Goal: Task Accomplishment & Management: Use online tool/utility

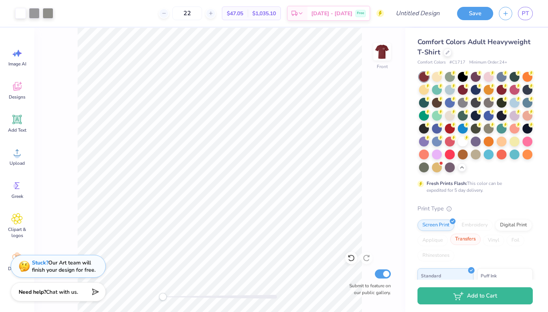
click at [392, 242] on div "Transfers" at bounding box center [465, 239] width 30 height 11
click at [392, 221] on div "Digital Print" at bounding box center [513, 223] width 37 height 11
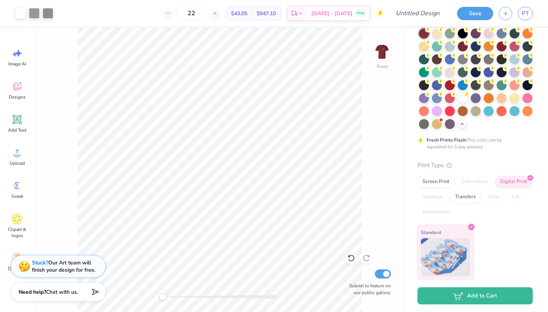
scroll to position [43, 0]
click at [392, 180] on div "Screen Print" at bounding box center [435, 180] width 37 height 11
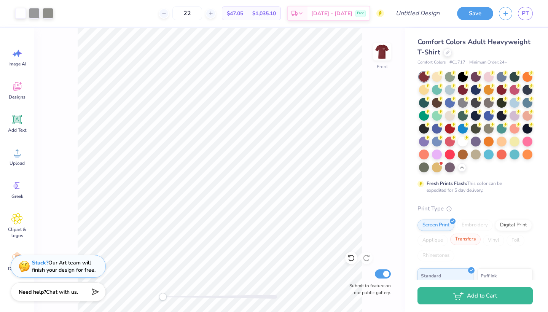
scroll to position [0, 0]
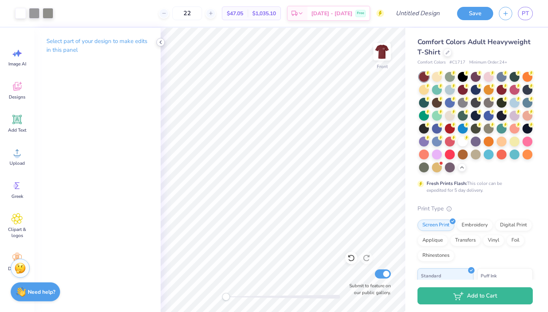
click at [159, 46] on div at bounding box center [160, 42] width 8 height 8
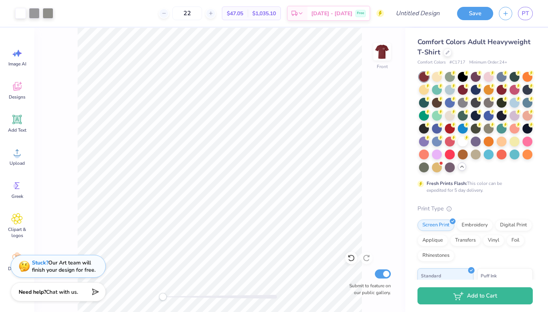
click at [392, 165] on icon at bounding box center [462, 167] width 6 height 6
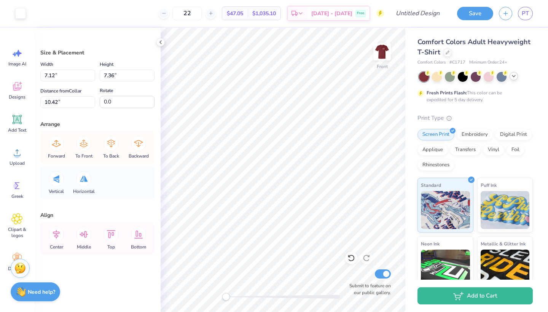
type input "3.28"
type input "5.36"
type input "11.30"
type input "7.12"
type input "7.36"
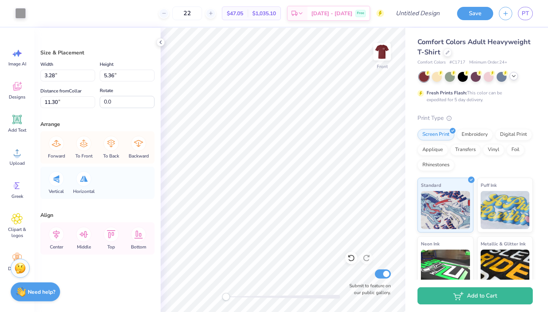
type input "10.42"
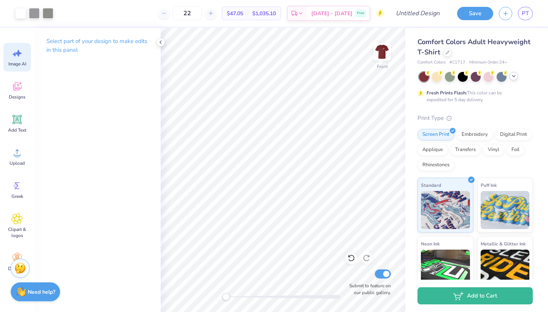
click at [12, 58] on icon at bounding box center [16, 53] width 11 height 11
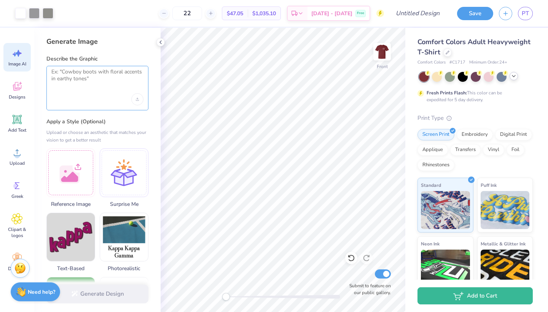
click at [91, 79] on textarea at bounding box center [97, 77] width 92 height 19
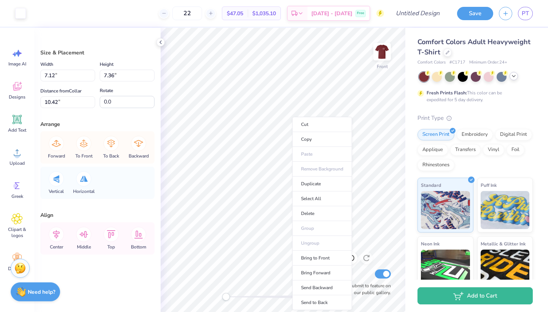
type input "0.56"
type input "0.94"
type input "21.01"
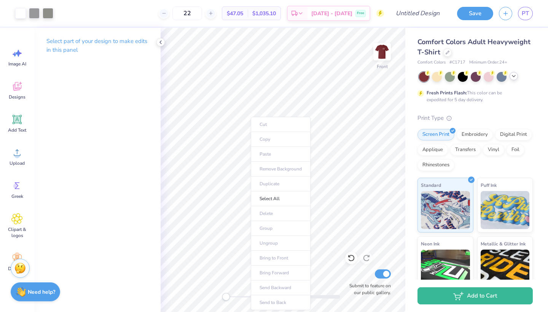
click at [105, 131] on div "Select part of your design to make edits in this panel" at bounding box center [97, 170] width 126 height 284
click at [349, 255] on div "Front Submit to feature on our public gallery." at bounding box center [283, 170] width 245 height 284
click at [99, 42] on p "Select part of your design to make edits in this panel" at bounding box center [97, 46] width 102 height 18
click at [161, 41] on icon at bounding box center [161, 42] width 6 height 6
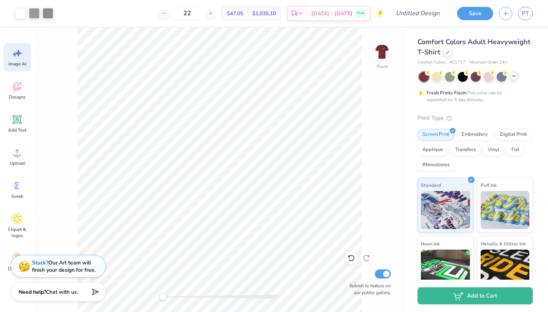
click at [16, 59] on div "Image AI" at bounding box center [16, 57] width 27 height 29
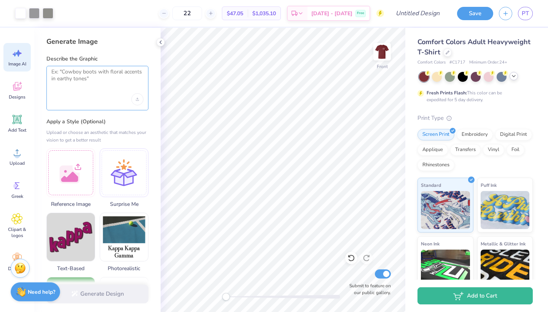
click at [98, 86] on textarea at bounding box center [97, 77] width 92 height 19
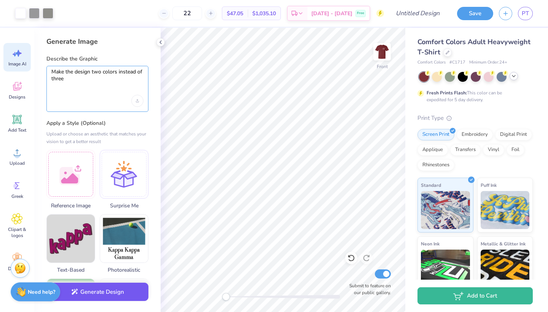
type textarea "Make the design two colors instead of three"
click at [118, 276] on button "Generate Design" at bounding box center [97, 292] width 102 height 19
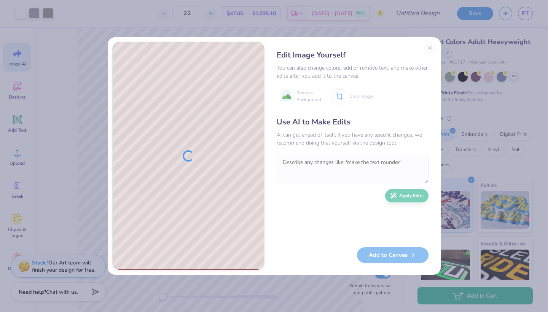
drag, startPoint x: 476, startPoint y: 7, endPoint x: 387, endPoint y: 18, distance: 90.1
click at [387, 18] on div "Edit Image Yourself You can also change colors, add or remove text, and make ot…" at bounding box center [274, 156] width 548 height 312
click at [392, 48] on div "Edit Image Yourself You can also change colors, add or remove text, and make ot…" at bounding box center [352, 156] width 167 height 228
click at [392, 49] on div "Edit Image Yourself You can also change colors, add or remove text, and make ot…" at bounding box center [352, 156] width 167 height 228
click at [392, 45] on div "Edit Image Yourself You can also change colors, add or remove text, and make ot…" at bounding box center [352, 156] width 167 height 228
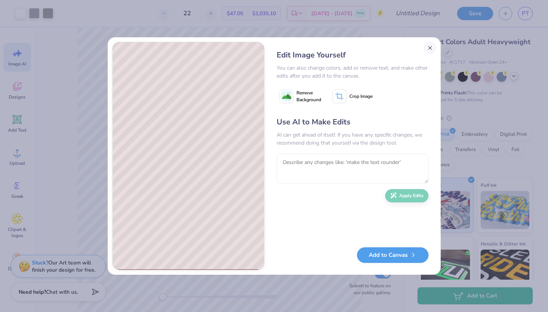
click at [392, 48] on button "Close" at bounding box center [430, 48] width 12 height 12
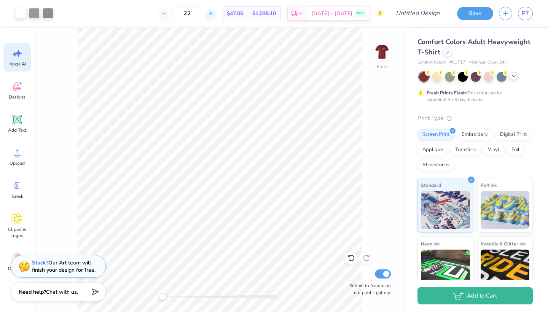
click at [213, 13] on icon at bounding box center [210, 13] width 5 height 5
click at [213, 14] on icon at bounding box center [210, 13] width 5 height 5
click at [220, 14] on div "24" at bounding box center [191, 13] width 57 height 14
click at [218, 12] on icon at bounding box center [214, 13] width 5 height 5
click at [169, 13] on line at bounding box center [167, 13] width 3 height 0
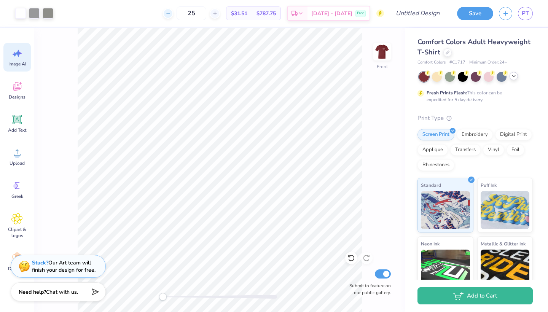
type input "24"
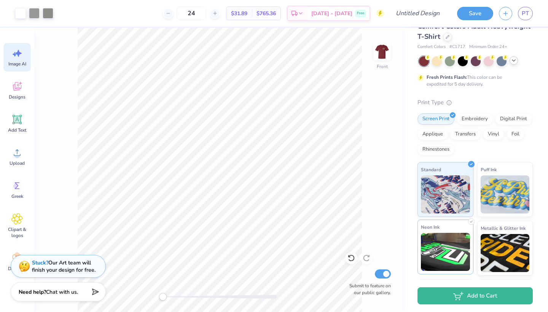
scroll to position [20, 0]
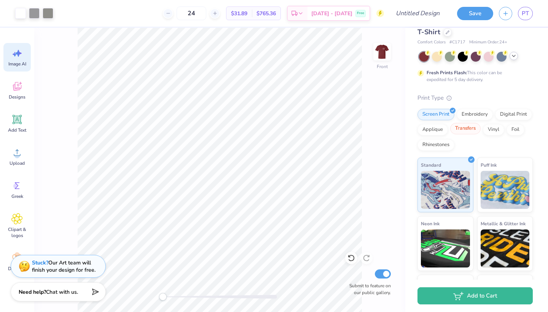
click at [392, 131] on div "Transfers" at bounding box center [465, 128] width 30 height 11
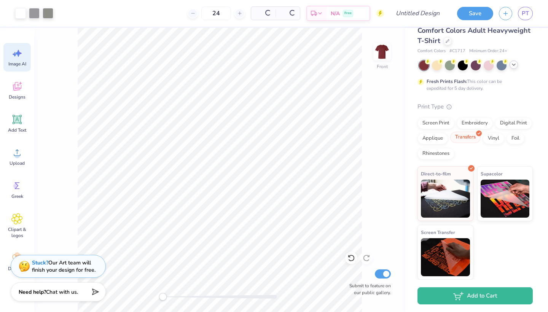
scroll to position [11, 0]
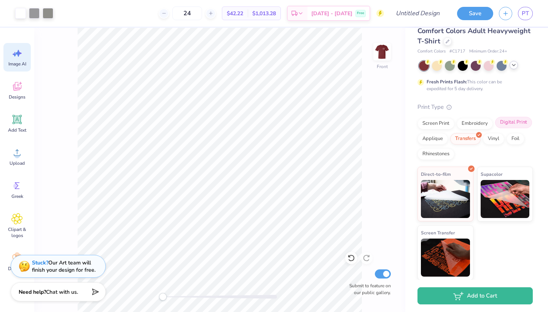
click at [392, 121] on div "Digital Print" at bounding box center [513, 122] width 37 height 11
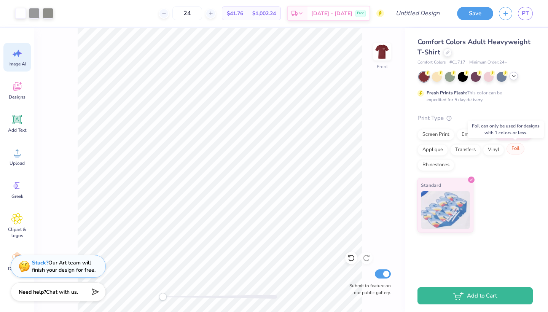
click at [392, 148] on div "Foil" at bounding box center [516, 148] width 18 height 11
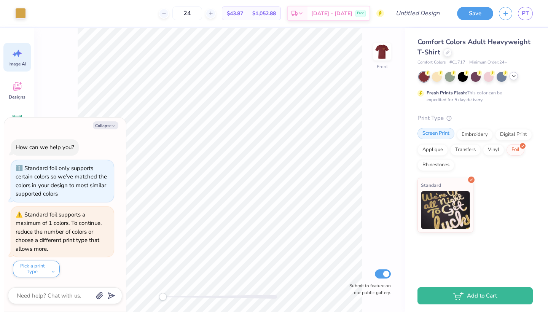
click at [392, 131] on div "Screen Print" at bounding box center [435, 133] width 37 height 11
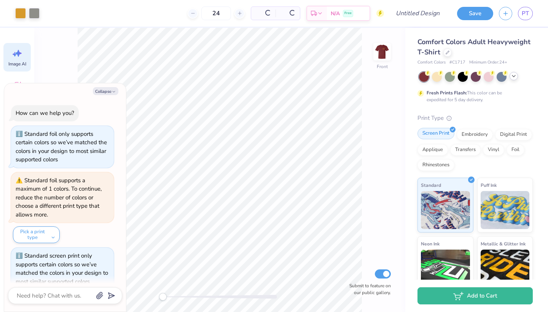
scroll to position [10, 0]
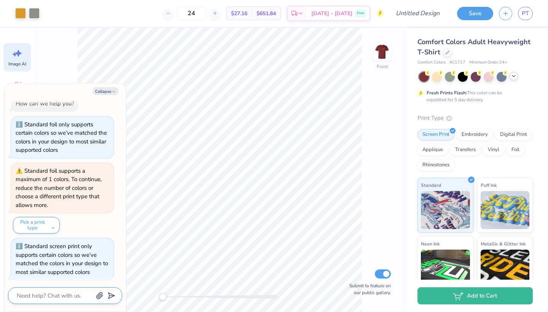
click at [68, 276] on textarea at bounding box center [54, 296] width 77 height 10
click at [19, 14] on div at bounding box center [20, 12] width 11 height 11
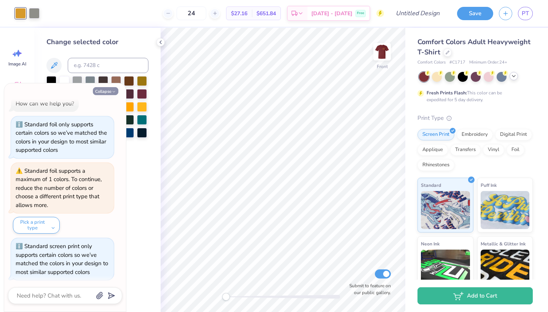
click at [108, 91] on button "Collapse" at bounding box center [105, 91] width 25 height 8
type textarea "x"
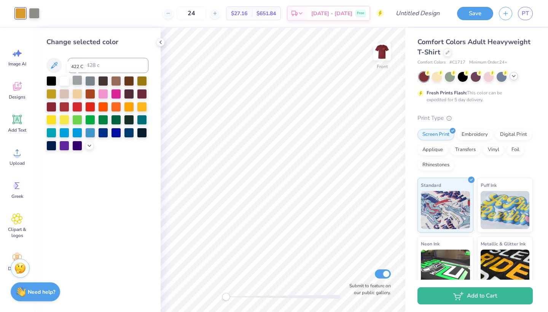
click at [78, 80] on div at bounding box center [77, 80] width 10 height 10
click at [161, 42] on icon at bounding box center [161, 42] width 6 height 6
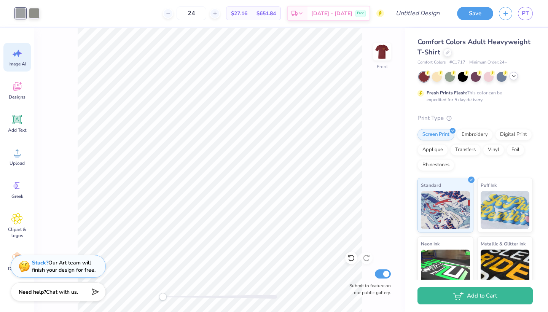
click at [16, 57] on icon at bounding box center [16, 53] width 11 height 11
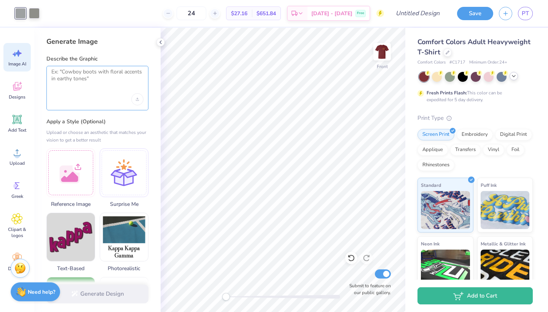
click at [101, 73] on textarea at bounding box center [97, 77] width 92 height 19
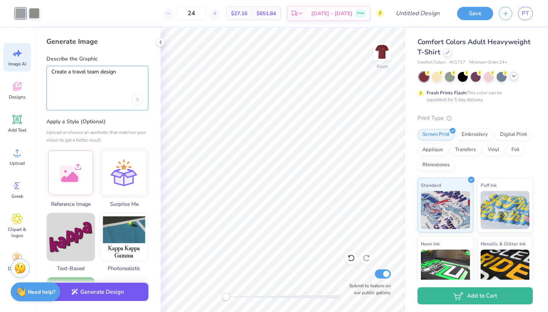
type textarea "Create a travel team design"
click at [114, 276] on button "Generate Design" at bounding box center [97, 292] width 102 height 19
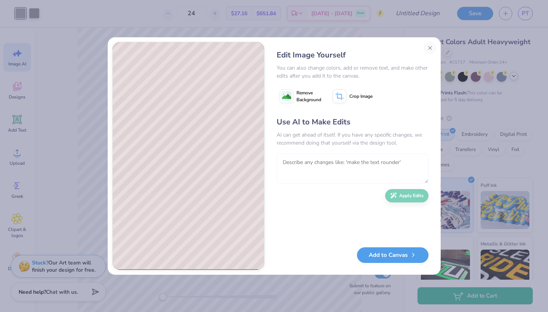
click at [307, 161] on textarea at bounding box center [353, 169] width 152 height 30
click at [307, 93] on span "Remove Background" at bounding box center [308, 96] width 25 height 14
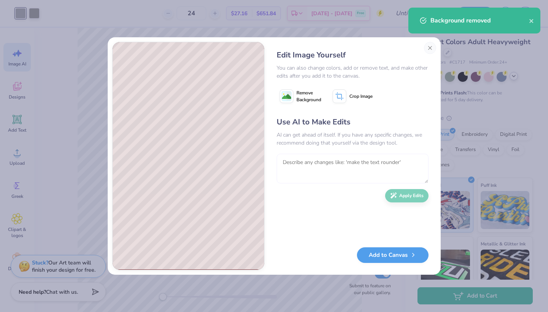
click at [298, 167] on textarea at bounding box center [353, 169] width 152 height 30
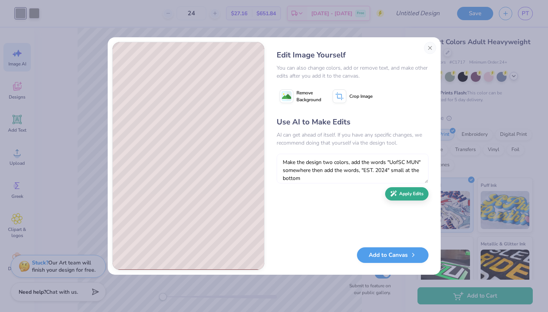
type textarea "Make the design two colors, add the words "UofSC MUN" somewhere then add the wo…"
click at [392, 197] on button "Apply Edits" at bounding box center [406, 193] width 43 height 13
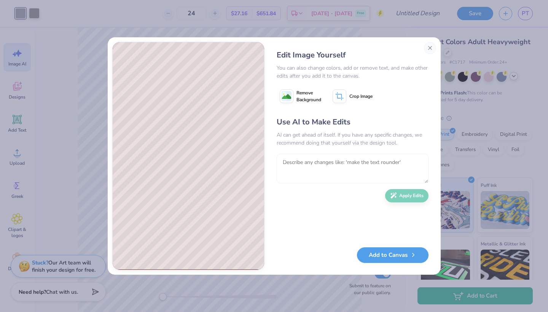
click at [303, 162] on textarea at bounding box center [353, 169] width 152 height 30
click at [324, 161] on textarea "Make it say "EST.2024"" at bounding box center [353, 169] width 152 height 30
click at [350, 167] on textarea "Make it say "EST. 2024"" at bounding box center [353, 169] width 152 height 30
type textarea "Make it say "EST. 2024" instead of "EST, 2024""
click at [392, 196] on button "Apply Edits" at bounding box center [406, 193] width 43 height 13
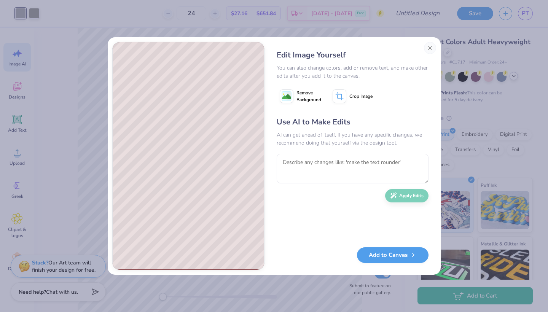
click at [299, 94] on span "Remove Background" at bounding box center [308, 96] width 25 height 14
click at [388, 260] on button "Add to Canvas" at bounding box center [393, 253] width 72 height 16
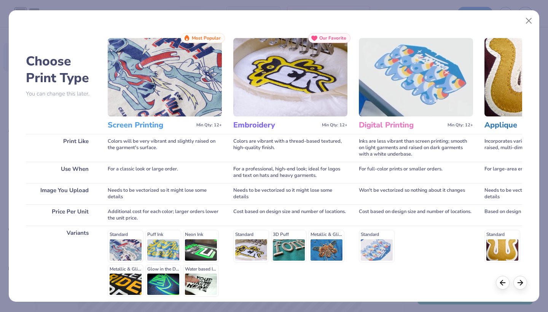
click at [175, 88] on img at bounding box center [165, 77] width 114 height 78
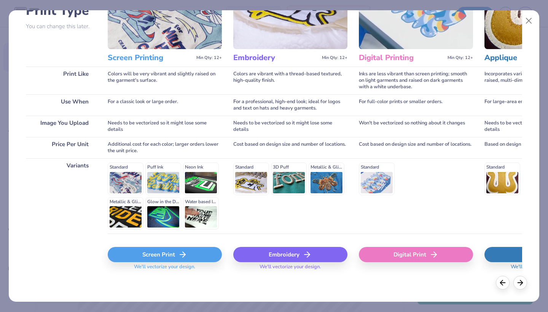
scroll to position [67, 0]
click at [150, 256] on div "Screen Print" at bounding box center [165, 254] width 114 height 15
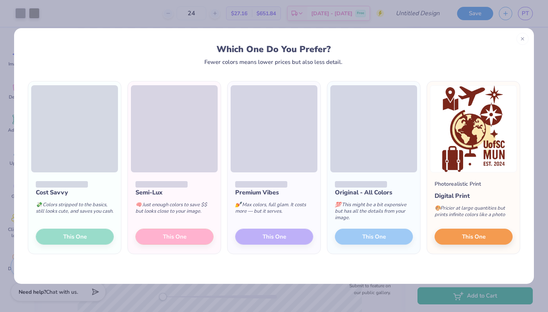
click at [83, 234] on div "Cost Savvy 💸 Colors stripped to the basics, still looks cute, and saves you cas…" at bounding box center [74, 212] width 93 height 81
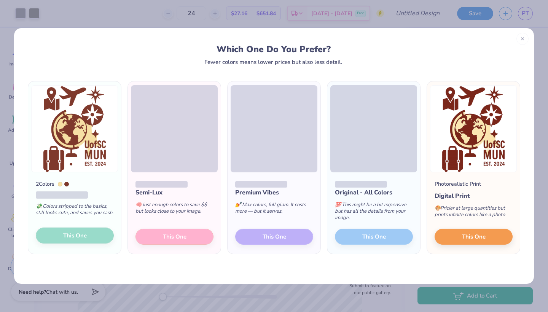
click at [84, 240] on div "2 Colors 💸 Colors stripped to the basics, still looks cute, and saves you cash.…" at bounding box center [74, 212] width 93 height 81
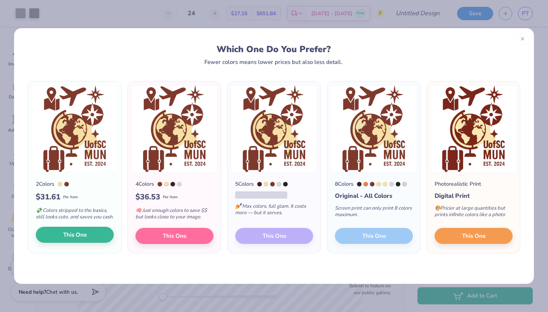
click at [84, 239] on span "This One" at bounding box center [75, 235] width 24 height 9
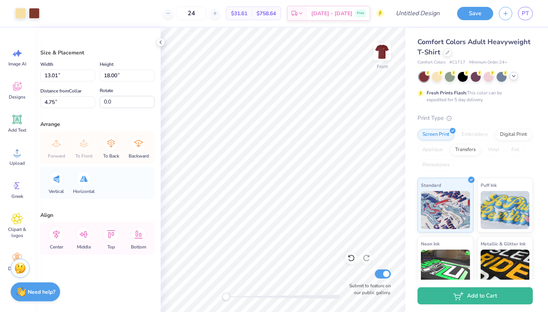
type input "1.27"
type input "1.59"
type input "6.40"
type input "1.39"
type input "1.93"
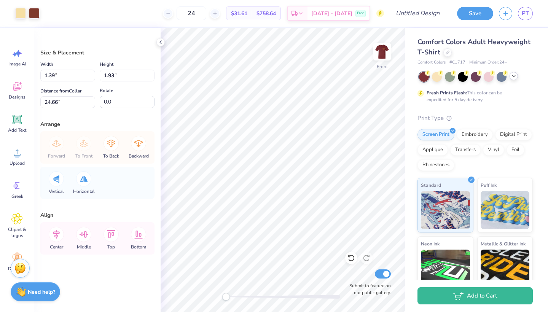
type input "24.66"
type input "7.12"
type input "7.36"
type input "10.42"
type input "4.66"
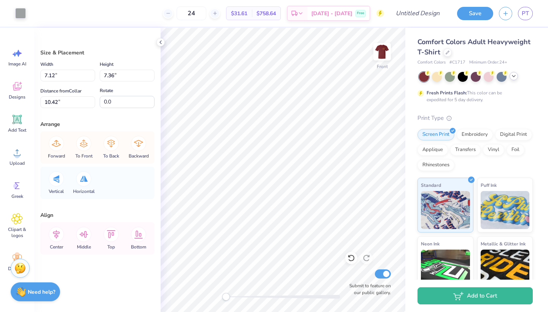
type input "2.12"
type input "19.65"
type input "10.48"
type input "14.49"
type input "12.21"
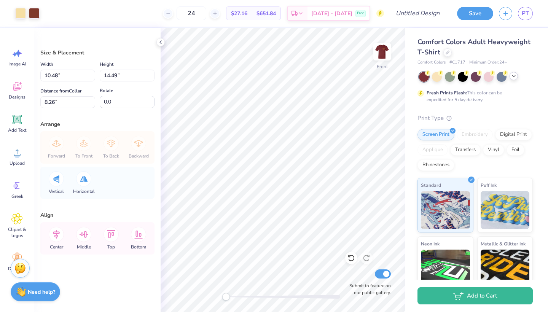
type input "16.89"
type input "3.59"
click at [19, 15] on div at bounding box center [20, 12] width 11 height 11
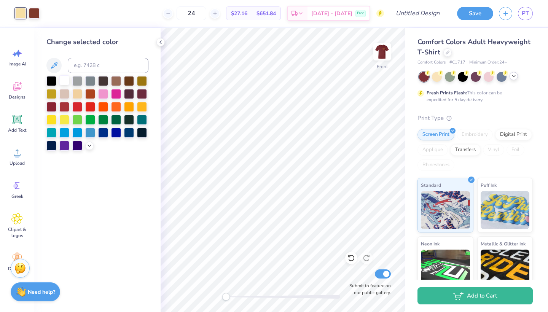
click at [64, 85] on div at bounding box center [64, 80] width 10 height 10
click at [19, 92] on div "Designs" at bounding box center [16, 90] width 27 height 29
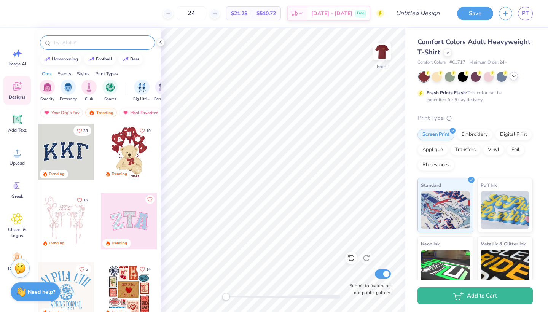
click at [74, 44] on input "text" at bounding box center [101, 43] width 97 height 8
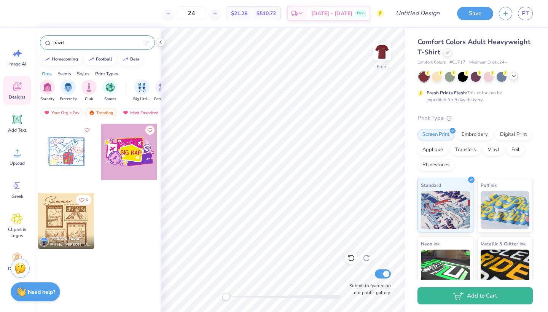
type input "travel"
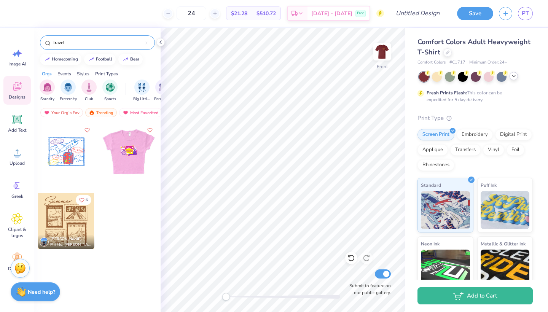
click at [101, 164] on div at bounding box center [73, 152] width 56 height 56
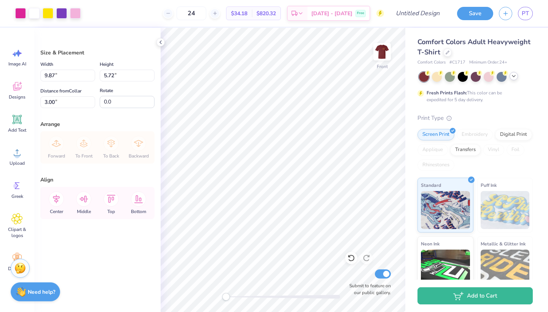
type input "8.55"
type input "10.82"
type input "6.27"
type input "6.84"
type input "12.18"
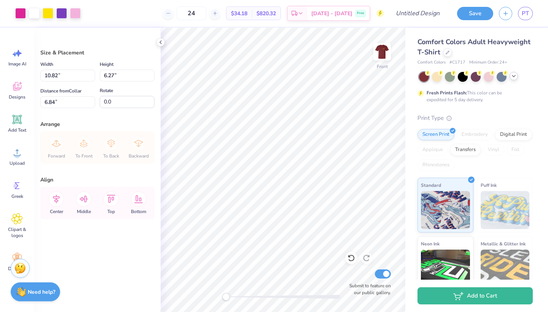
type input "7.06"
type input "13.44"
type input "7.79"
type input "6.11"
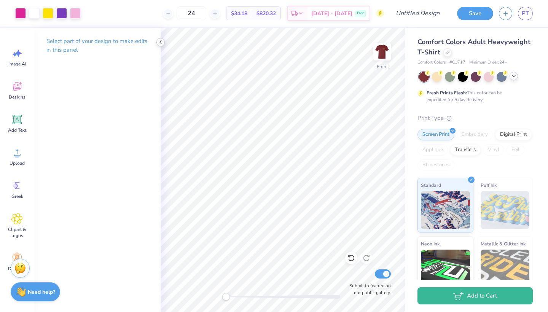
click at [160, 41] on icon at bounding box center [161, 42] width 6 height 6
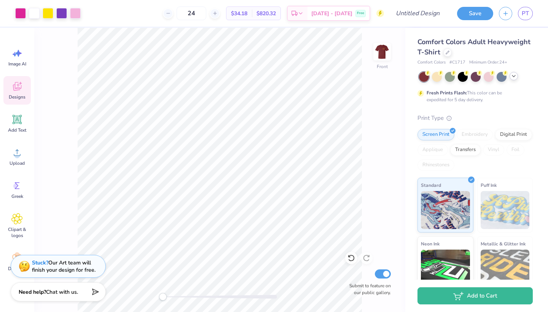
click at [14, 92] on div "Designs" at bounding box center [16, 90] width 27 height 29
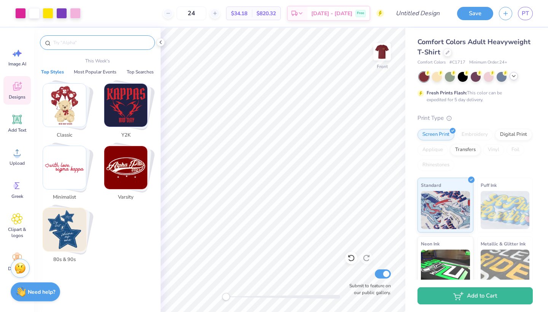
click at [66, 45] on input "text" at bounding box center [101, 43] width 97 height 8
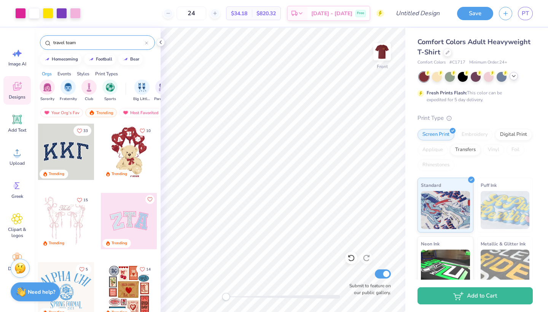
type input "travel team"
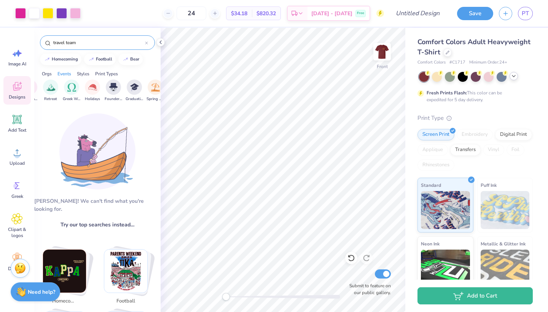
scroll to position [0, 445]
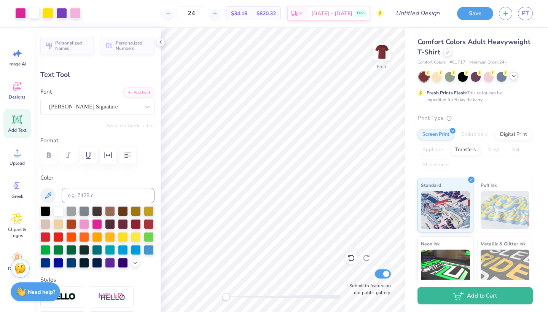
type input "0.0"
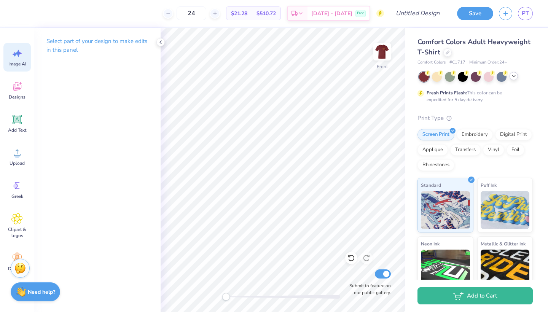
click at [10, 61] on span "Image AI" at bounding box center [17, 64] width 18 height 6
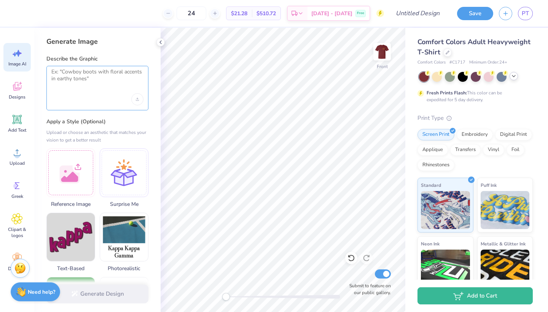
click at [85, 86] on textarea at bounding box center [97, 77] width 92 height 19
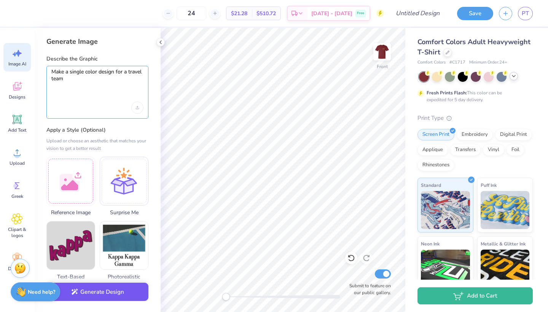
type textarea "Make a single color design for a travel team"
click at [136, 276] on button "Generate Design" at bounding box center [97, 292] width 102 height 19
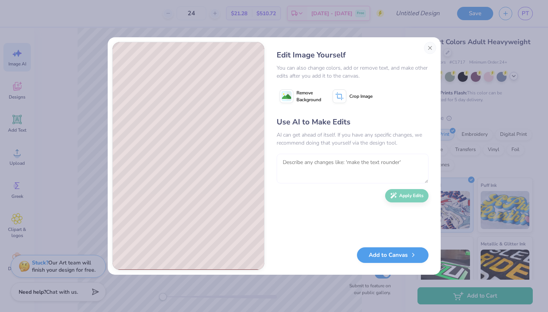
click at [344, 169] on textarea at bounding box center [353, 169] width 152 height 30
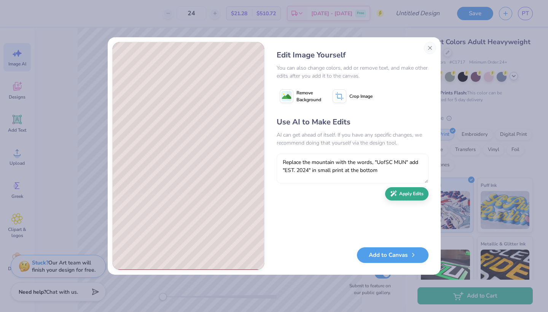
type textarea "Replace the mountain with the words, "UofSC MUN" add "EST. 2024" in small print…"
click at [392, 192] on button "Apply Edits" at bounding box center [406, 193] width 43 height 13
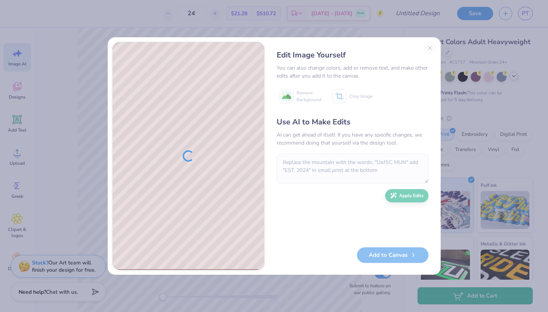
click at [325, 212] on div "Use AI to Make Edits AI can get ahead of itself. If you have any specific chang…" at bounding box center [353, 177] width 152 height 123
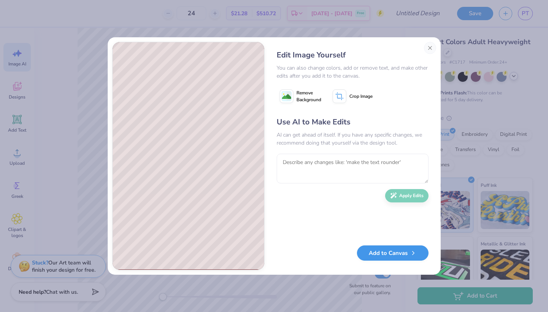
click at [376, 260] on button "Add to Canvas" at bounding box center [393, 253] width 72 height 16
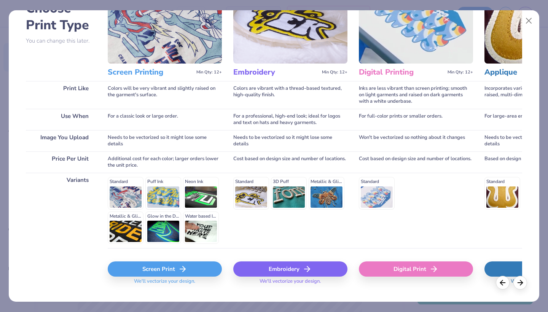
scroll to position [55, 0]
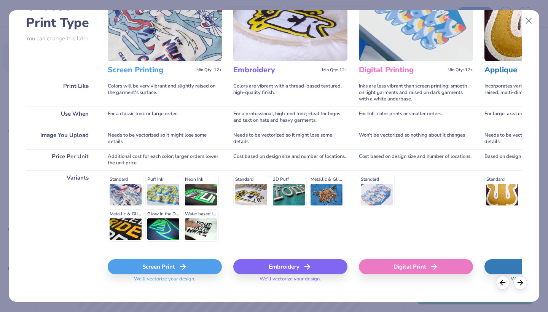
click at [164, 262] on div "Screen Print" at bounding box center [165, 266] width 114 height 15
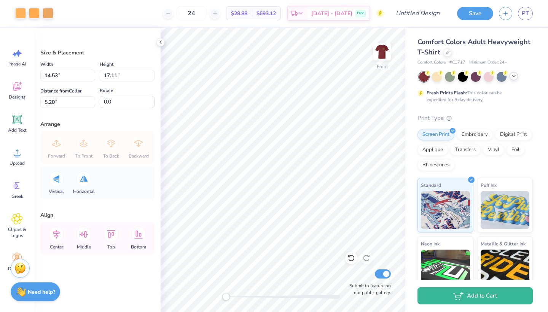
type input "8.87"
type input "10.44"
type input "11.87"
type input "10.41"
type input "12.25"
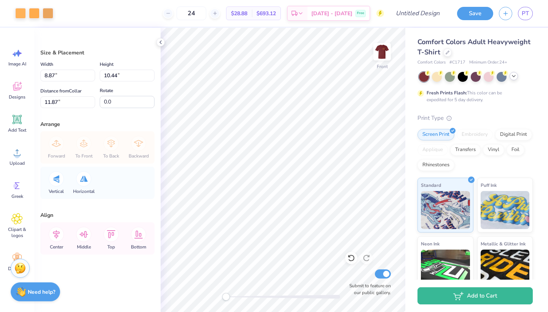
type input "4.47"
click at [59, 237] on icon at bounding box center [56, 234] width 15 height 15
click at [55, 236] on icon at bounding box center [56, 234] width 7 height 9
type input "12.27"
type input "14.44"
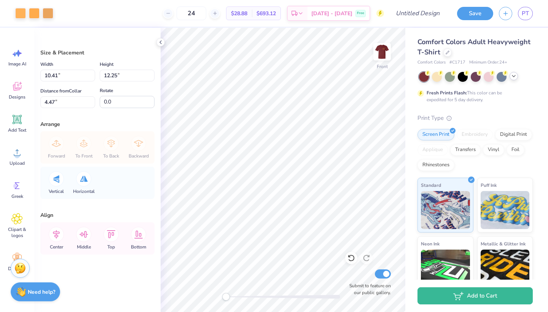
type input "5.54"
click at [56, 232] on icon at bounding box center [56, 234] width 7 height 9
click at [19, 13] on div at bounding box center [20, 12] width 11 height 11
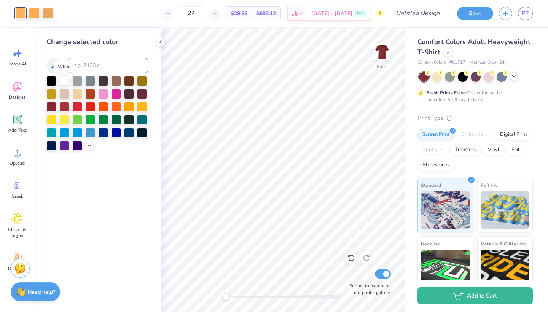
click at [65, 83] on div at bounding box center [64, 80] width 10 height 10
click at [32, 9] on div at bounding box center [34, 12] width 11 height 11
click at [65, 83] on div at bounding box center [64, 80] width 10 height 10
click at [36, 13] on div at bounding box center [34, 12] width 11 height 11
click at [61, 80] on div at bounding box center [64, 80] width 10 height 10
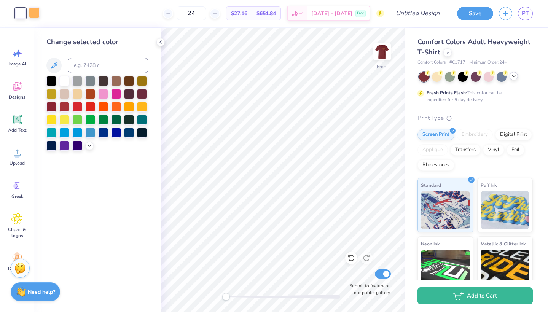
click at [31, 15] on div at bounding box center [34, 12] width 11 height 11
click at [66, 80] on div at bounding box center [64, 80] width 10 height 10
click at [37, 15] on div at bounding box center [34, 12] width 11 height 11
click at [67, 82] on div at bounding box center [64, 80] width 10 height 10
click at [34, 11] on div at bounding box center [34, 12] width 11 height 11
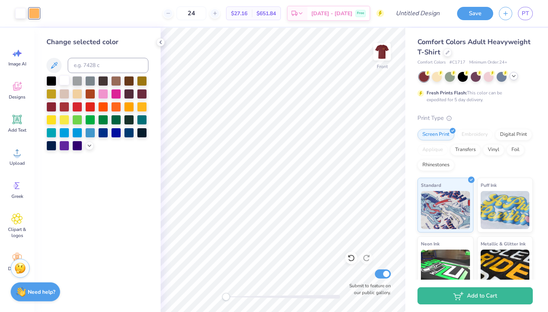
click at [65, 81] on div at bounding box center [64, 80] width 10 height 10
click at [63, 83] on div at bounding box center [64, 80] width 10 height 10
click at [34, 13] on div at bounding box center [34, 12] width 11 height 11
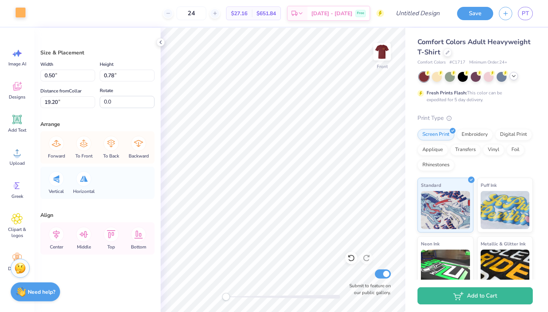
click at [18, 13] on div at bounding box center [20, 12] width 11 height 11
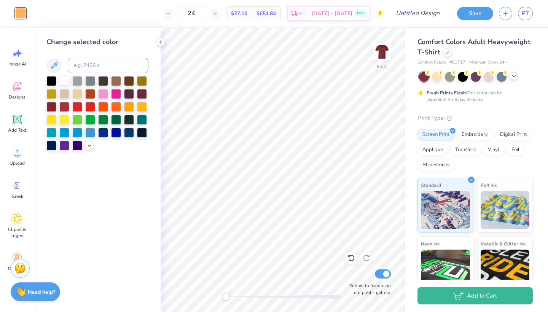
click at [66, 83] on div at bounding box center [64, 80] width 10 height 10
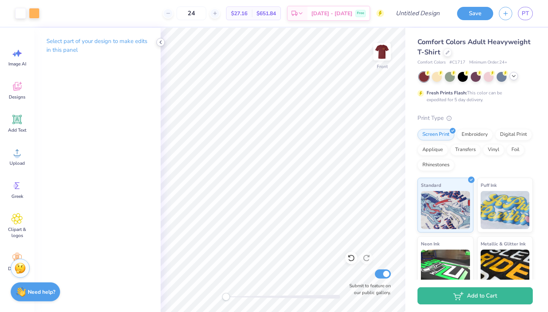
click at [161, 39] on div at bounding box center [160, 42] width 8 height 8
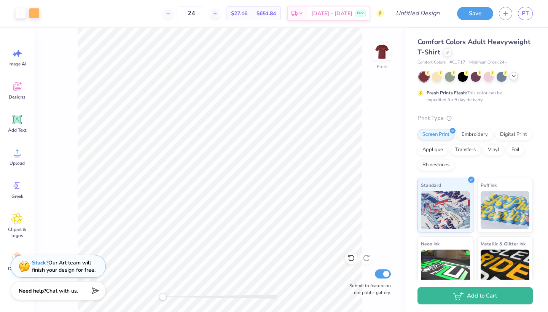
click at [54, 276] on span "Chat with us." at bounding box center [62, 290] width 32 height 7
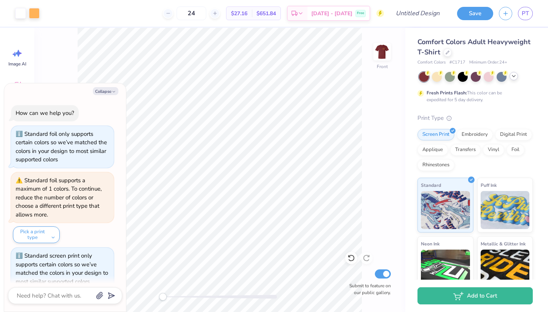
scroll to position [10, 0]
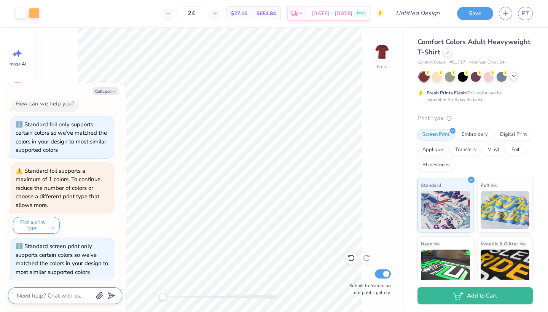
click at [54, 276] on textarea at bounding box center [54, 296] width 77 height 10
type textarea "x"
type textarea "i"
type textarea "x"
type textarea "I"
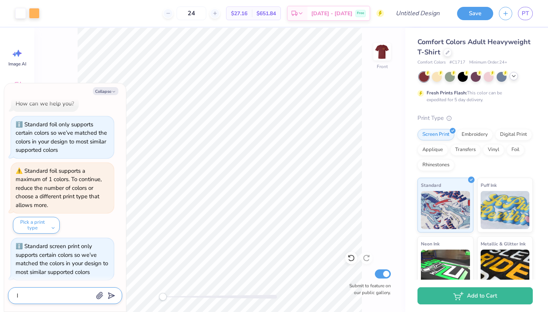
type textarea "x"
type textarea "I w"
type textarea "x"
type textarea "I wa"
type textarea "x"
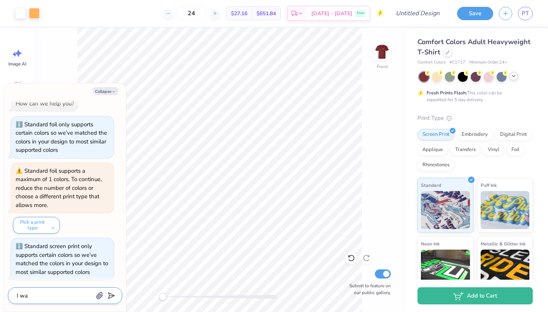
type textarea "I wan"
type textarea "x"
type textarea "I want"
type textarea "x"
type textarea "I want"
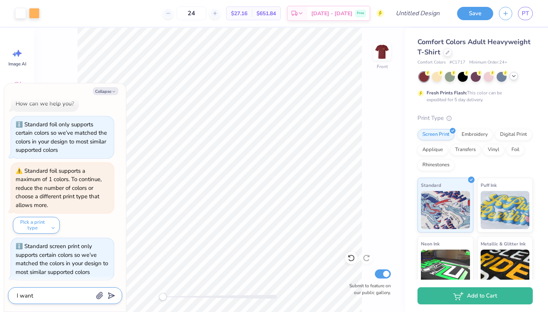
type textarea "x"
type textarea "I want t"
type textarea "x"
type textarea "I want to"
type textarea "x"
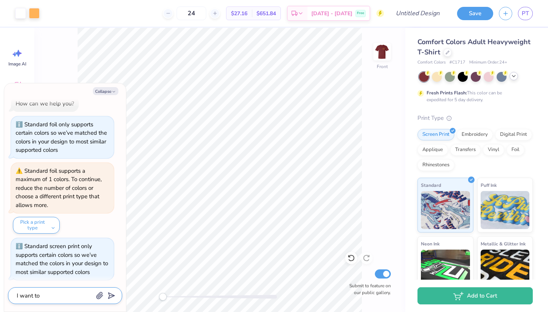
type textarea "I want to"
type textarea "x"
type textarea "I want to m"
type textarea "x"
type textarea "I want to ma"
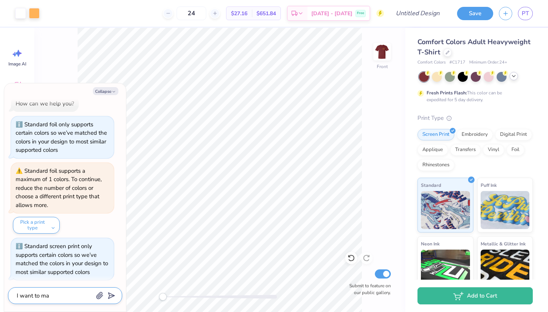
type textarea "x"
type textarea "I want to mak"
type textarea "x"
type textarea "I want to make"
type textarea "x"
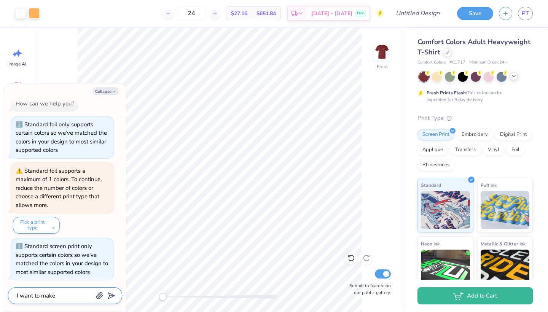
type textarea "I want to make"
type textarea "x"
type textarea "I want to make t"
type textarea "x"
type textarea "I want to make th"
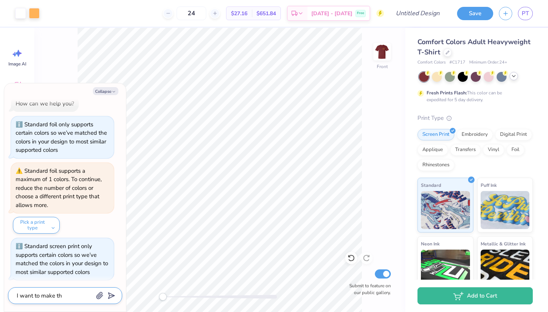
type textarea "x"
type textarea "I want to make the"
type textarea "x"
type textarea "I want to make the"
type textarea "x"
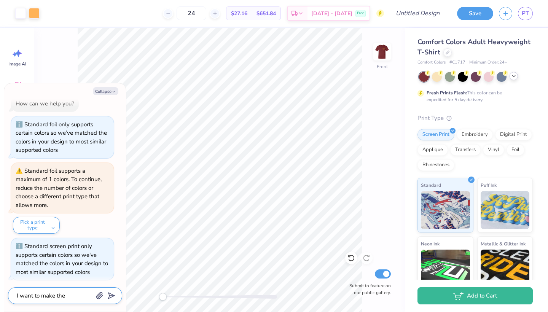
type textarea "I want to make the w"
type textarea "x"
type textarea "I want to make the wh"
type textarea "x"
type textarea "I want to make the who"
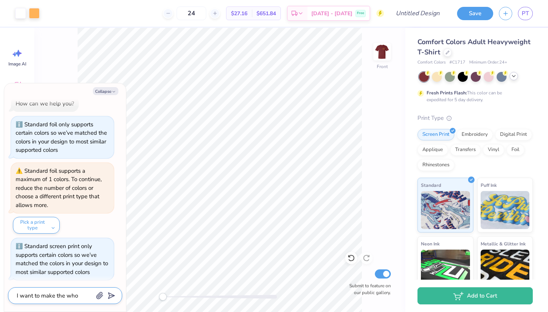
type textarea "x"
type textarea "I want to make the whol"
type textarea "x"
type textarea "I want to make the whole"
type textarea "x"
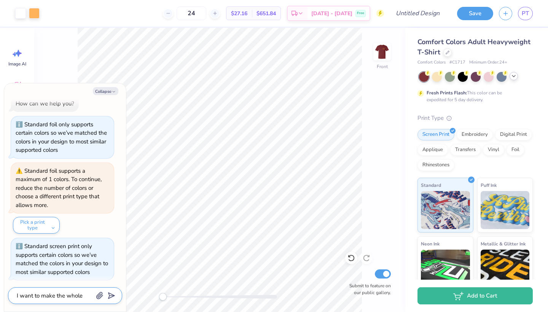
type textarea "I want to make the whole"
type textarea "x"
type textarea "I want to make the whole d"
type textarea "x"
type textarea "I want to make the whole de"
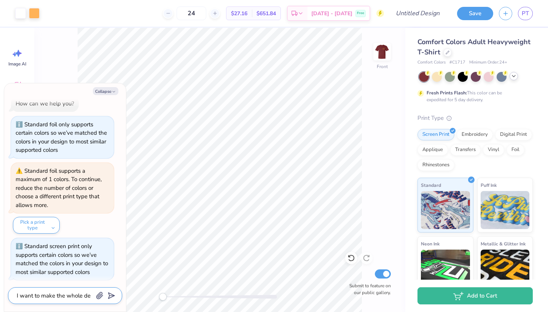
type textarea "x"
type textarea "I want to make the whole des"
type textarea "x"
type textarea "I want to make the whole desi"
type textarea "x"
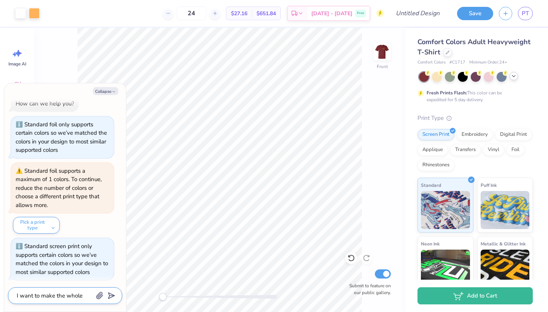
type textarea "I want to make the whole desig"
type textarea "x"
type textarea "I want to make the whole design"
type textarea "x"
type textarea "I want to make the whole design"
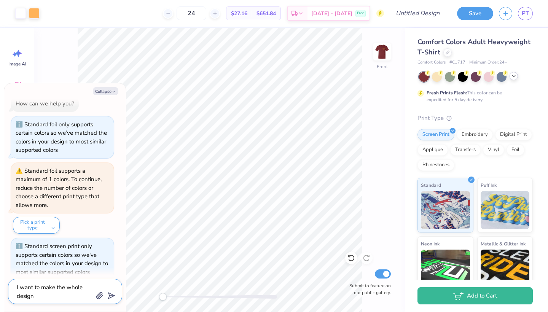
type textarea "x"
type textarea "I want to make the whole design w"
type textarea "x"
type textarea "I want to make the whole design wh"
type textarea "x"
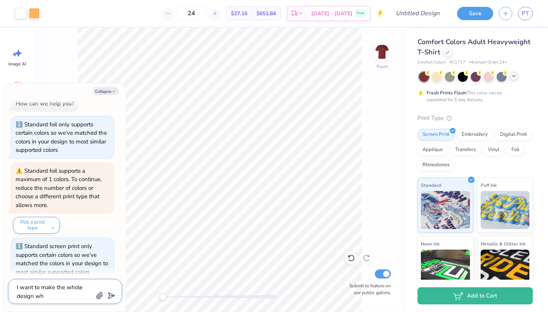
type textarea "I want to make the whole design whi"
type textarea "x"
type textarea "I want to make the whole design whit"
type textarea "x"
type textarea "I want to make the whole design white"
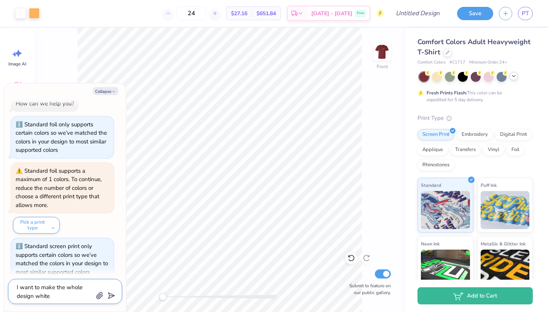
type textarea "x"
type textarea "I want to make the whole design white"
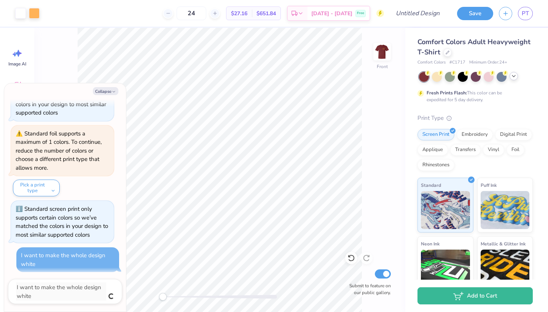
type textarea "x"
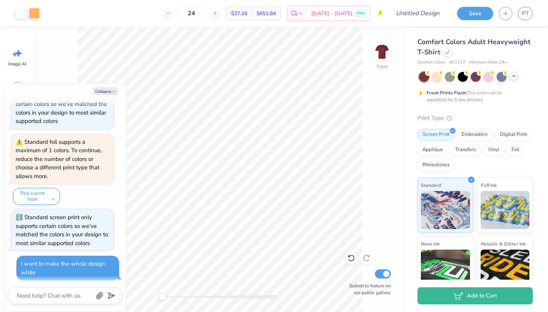
scroll to position [74, 0]
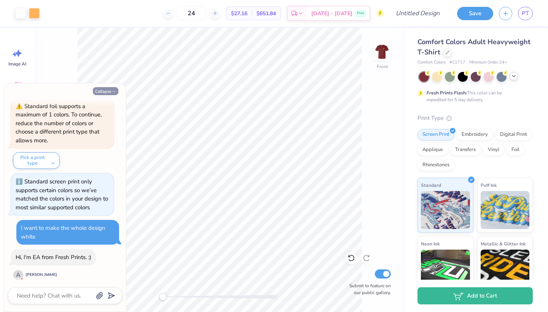
click at [108, 93] on button "Collapse" at bounding box center [105, 91] width 25 height 8
type textarea "x"
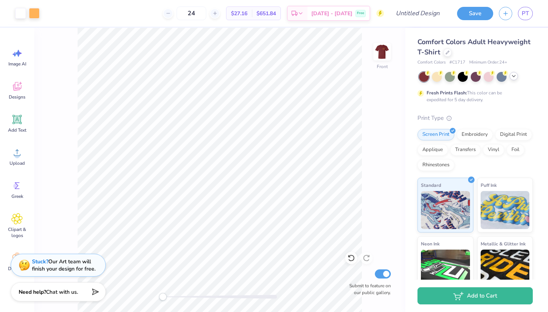
click at [73, 266] on div "Stuck? Our Art team will finish your design for free." at bounding box center [64, 265] width 64 height 14
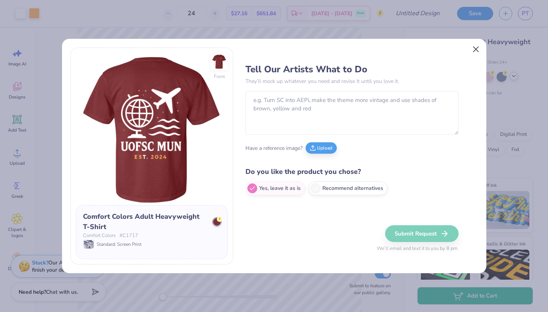
click at [392, 52] on button "Close" at bounding box center [475, 49] width 14 height 14
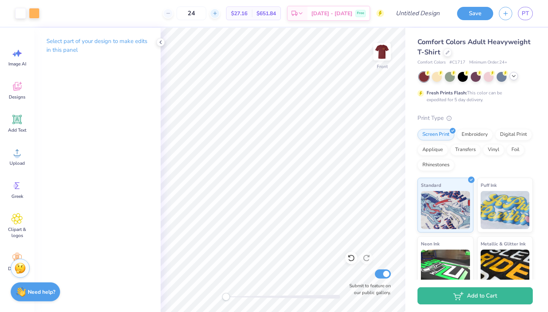
click at [218, 13] on icon at bounding box center [214, 13] width 5 height 5
click at [171, 16] on icon at bounding box center [168, 13] width 5 height 5
type input "24"
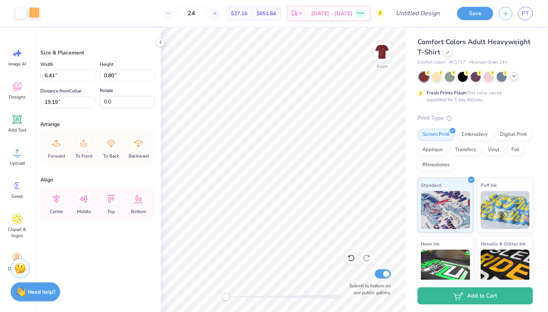
click at [33, 14] on div at bounding box center [34, 12] width 11 height 11
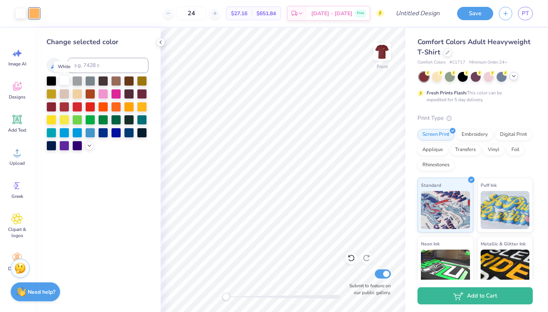
click at [66, 83] on div at bounding box center [64, 80] width 10 height 10
click at [64, 97] on div at bounding box center [64, 93] width 10 height 10
click at [68, 82] on div at bounding box center [64, 80] width 10 height 10
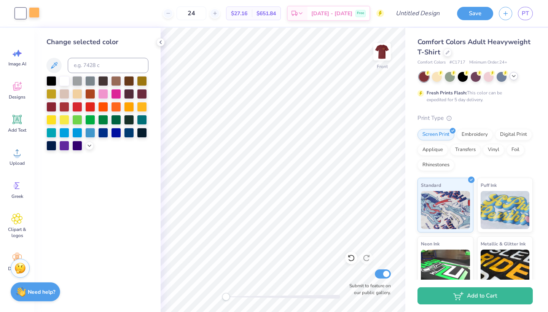
click at [31, 9] on div at bounding box center [34, 12] width 11 height 11
click at [53, 83] on div at bounding box center [51, 80] width 10 height 10
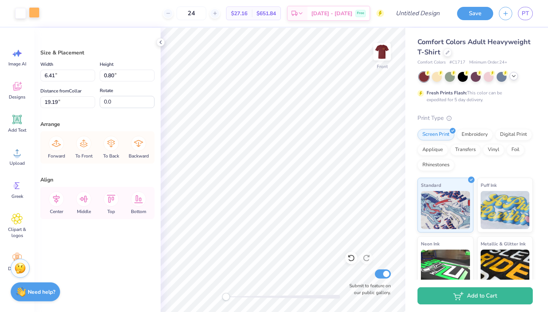
click at [35, 12] on div at bounding box center [34, 12] width 11 height 11
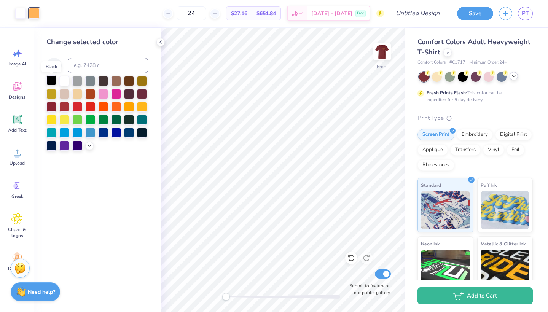
click at [53, 83] on div at bounding box center [51, 80] width 10 height 10
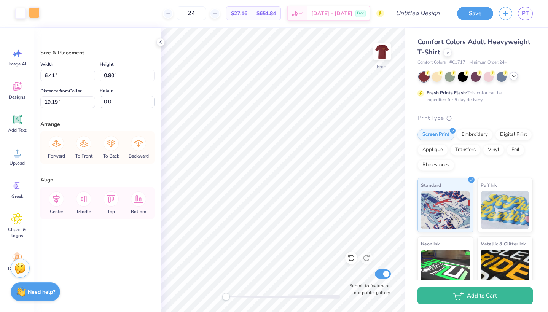
click at [35, 17] on div at bounding box center [34, 12] width 11 height 11
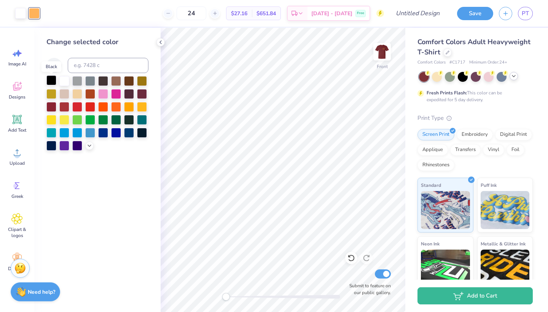
click at [51, 83] on div at bounding box center [51, 80] width 10 height 10
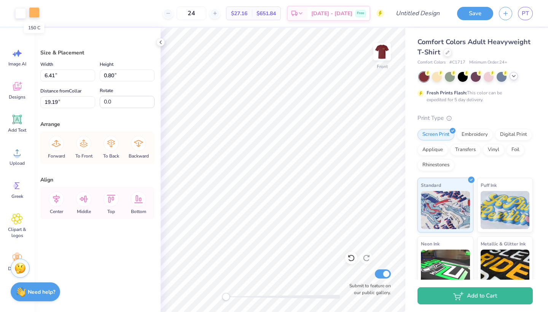
click at [34, 14] on div at bounding box center [34, 12] width 11 height 11
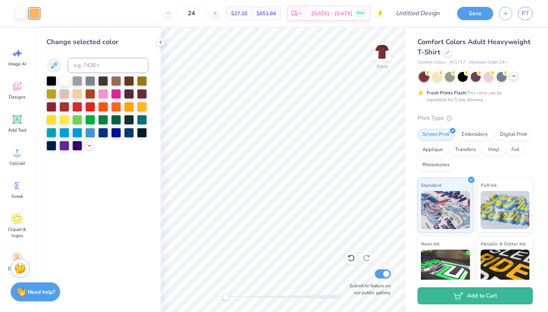
click at [100, 171] on div "Change selected color" at bounding box center [97, 170] width 126 height 284
click at [71, 133] on div at bounding box center [97, 113] width 102 height 75
click at [76, 133] on div at bounding box center [77, 132] width 10 height 10
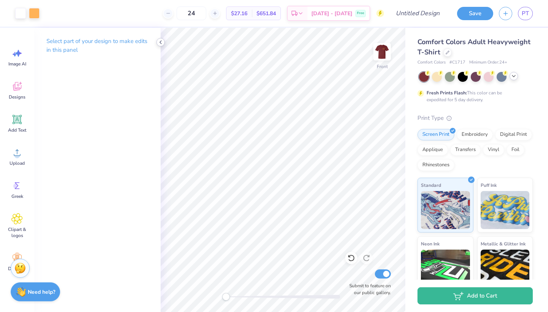
click at [164, 42] on div at bounding box center [160, 42] width 8 height 8
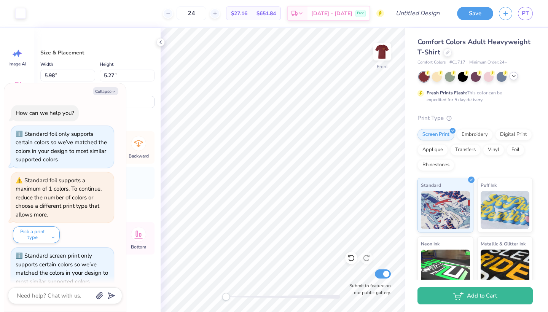
scroll to position [135, 0]
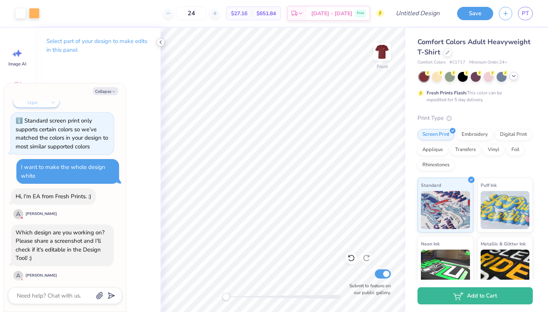
click at [161, 41] on icon at bounding box center [161, 42] width 6 height 6
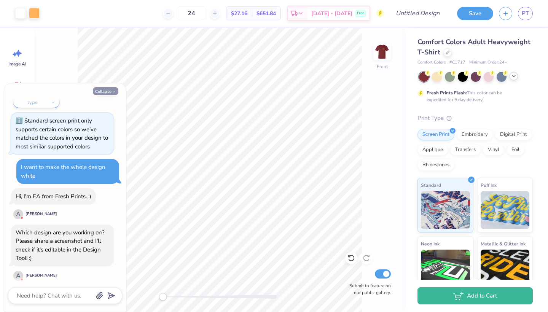
click at [110, 88] on button "Collapse" at bounding box center [105, 91] width 25 height 8
type textarea "x"
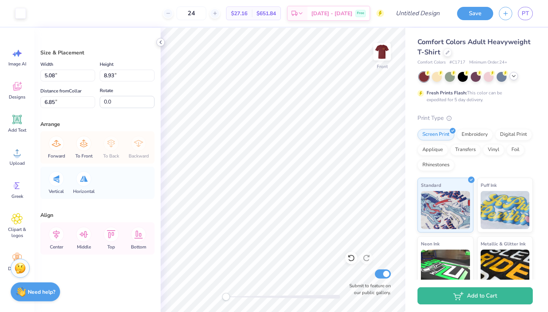
click at [160, 43] on icon at bounding box center [161, 42] width 6 height 6
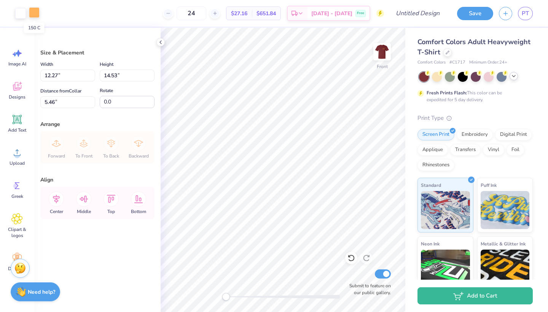
click at [34, 10] on div at bounding box center [34, 12] width 11 height 11
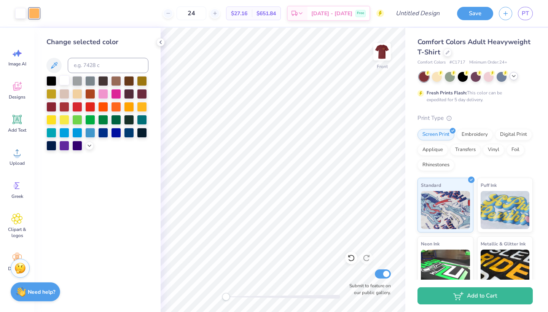
click at [66, 81] on div at bounding box center [64, 80] width 10 height 10
click at [67, 81] on div at bounding box center [64, 80] width 10 height 10
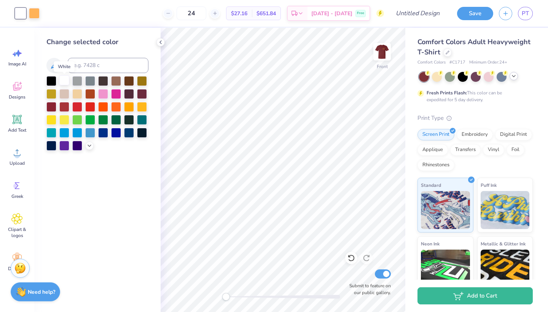
click at [67, 81] on div at bounding box center [64, 80] width 10 height 10
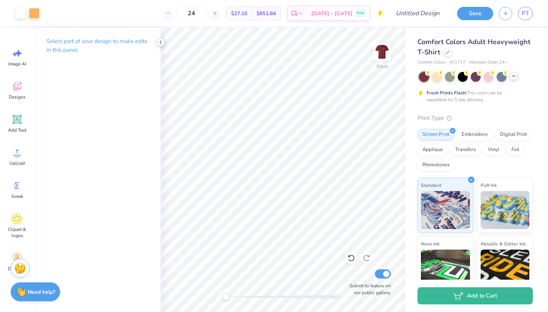
click at [161, 43] on polyline at bounding box center [161, 42] width 2 height 3
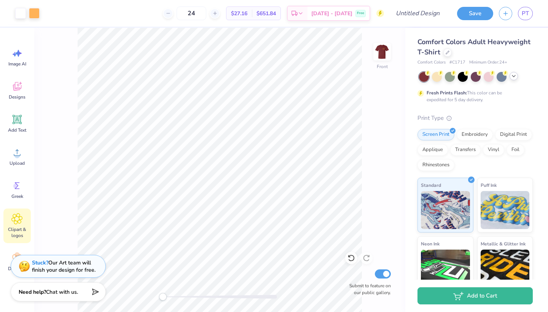
click at [16, 225] on div "Clipart & logos" at bounding box center [16, 226] width 27 height 35
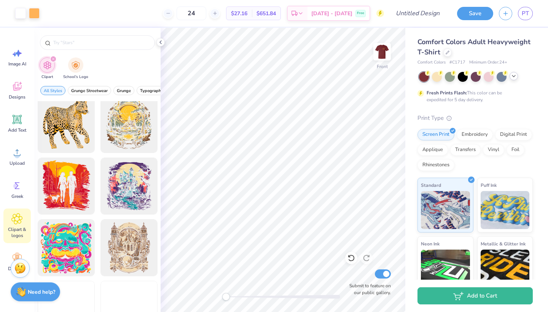
scroll to position [938, 0]
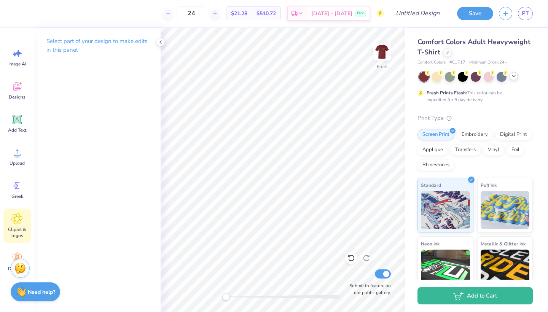
click at [16, 231] on span "Clipart & logos" at bounding box center [17, 232] width 25 height 12
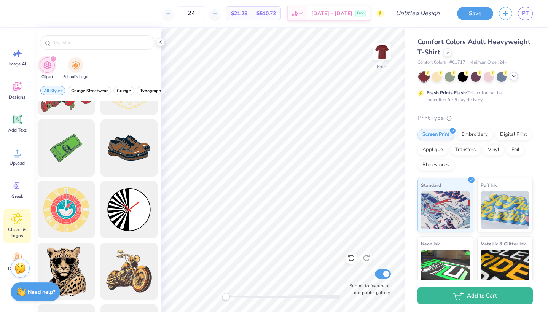
scroll to position [0, 0]
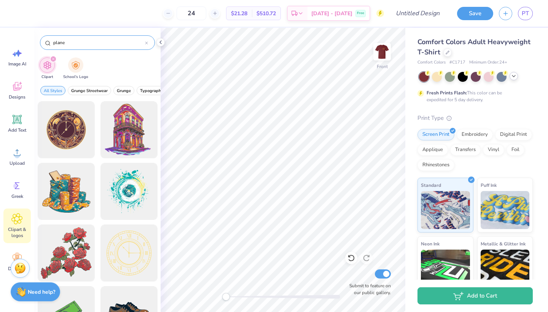
type input "plane"
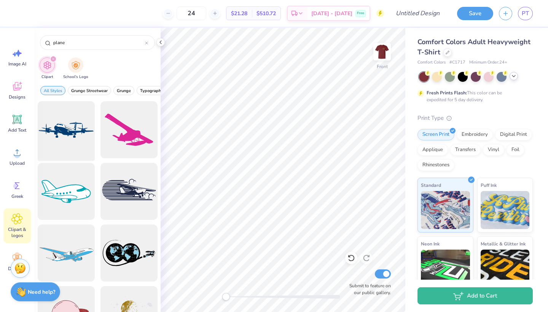
click at [58, 130] on div at bounding box center [66, 130] width 63 height 63
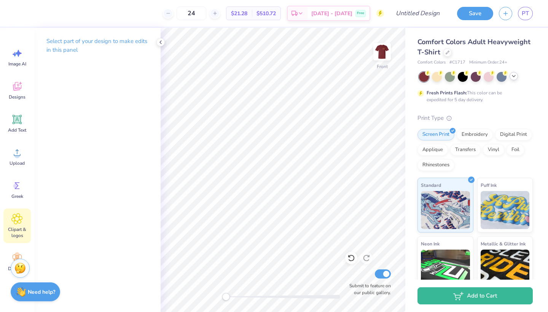
click at [12, 230] on span "Clipart & logos" at bounding box center [17, 232] width 25 height 12
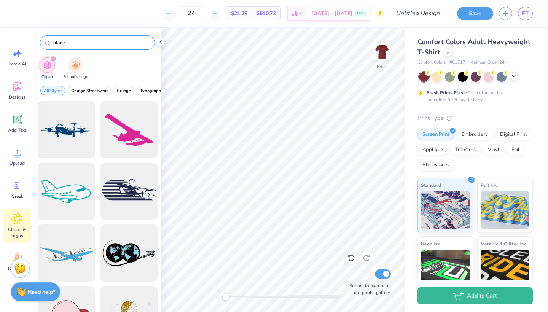
click at [65, 42] on input "plane" at bounding box center [99, 43] width 92 height 8
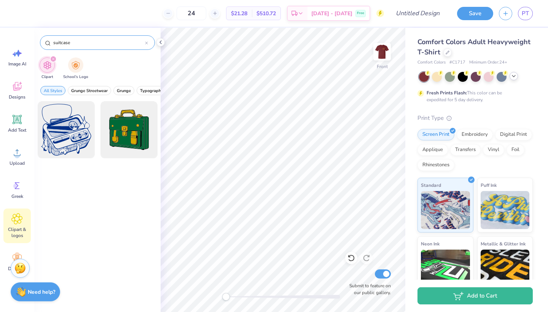
type input "suitcase"
